Goal: Task Accomplishment & Management: Complete application form

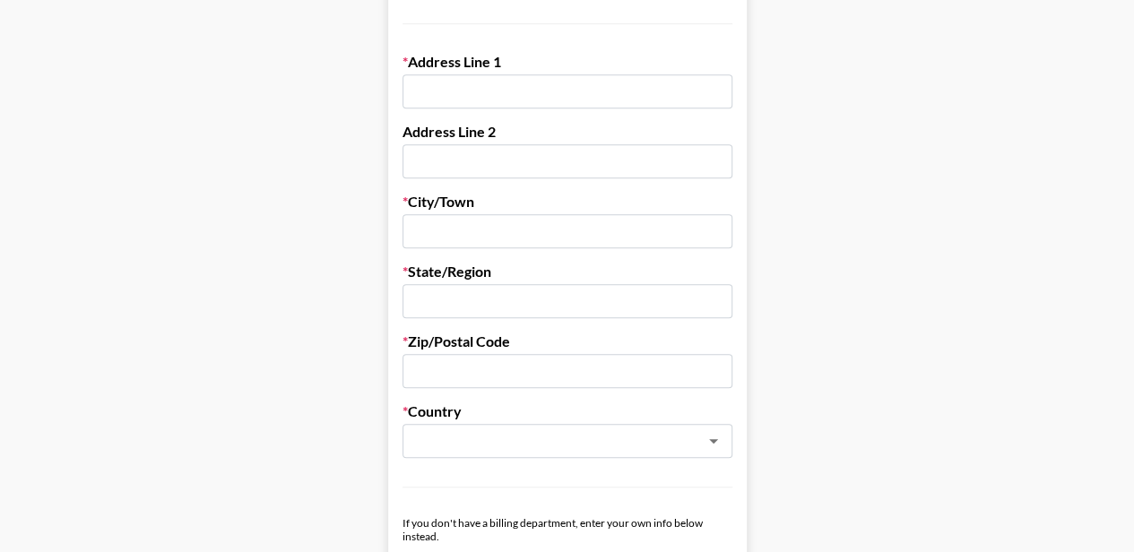
scroll to position [448, 0]
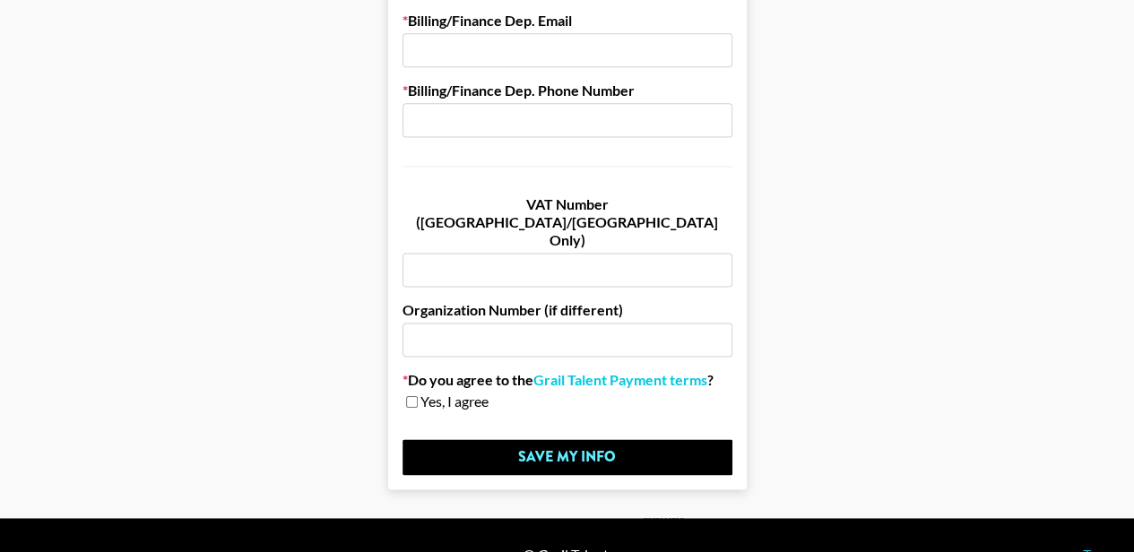
scroll to position [711, 0]
